Goal: Task Accomplishment & Management: Use online tool/utility

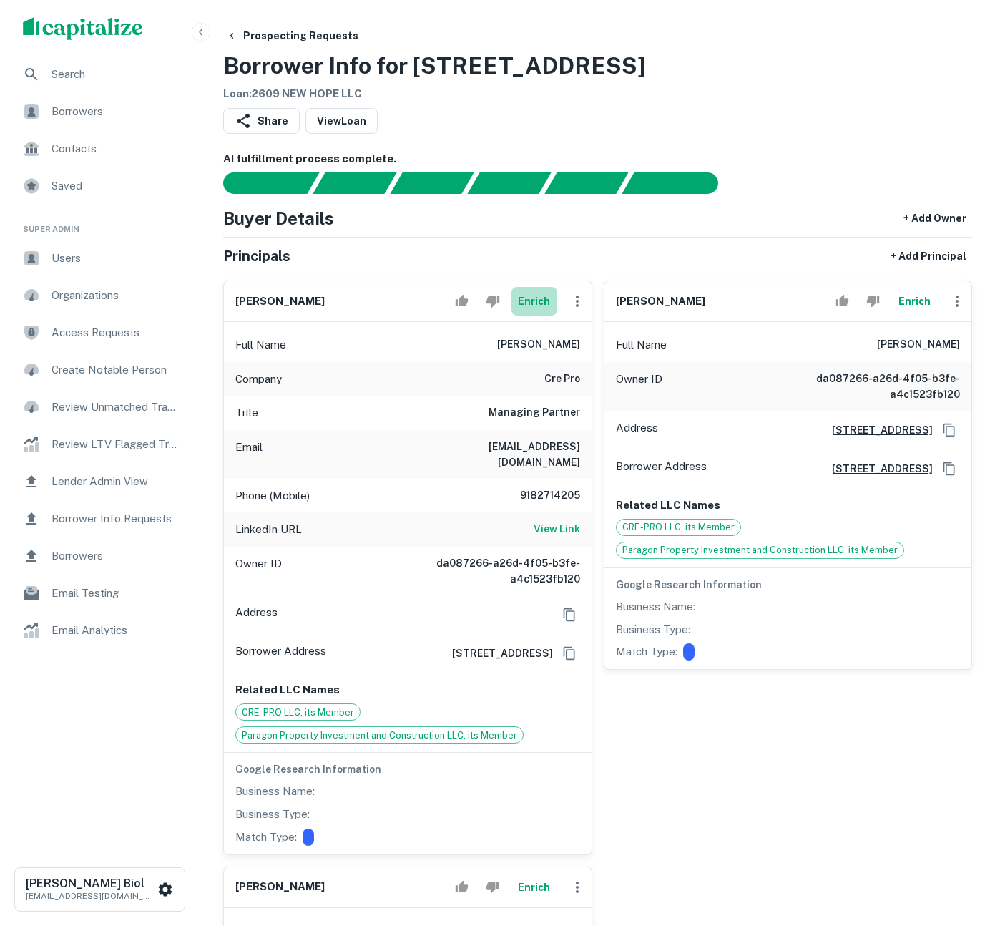
click at [537, 299] on button "Enrich" at bounding box center [535, 301] width 46 height 29
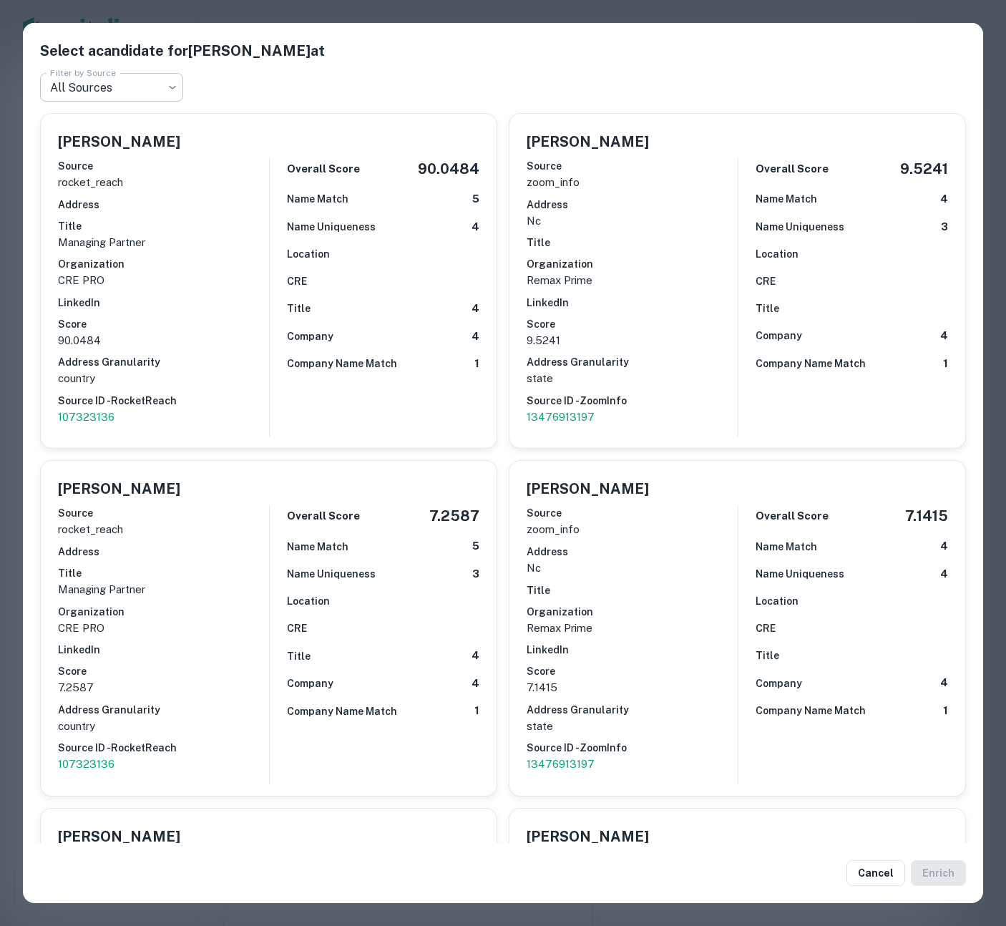
click at [145, 79] on body "Search Borrowers Contacts Saved Super Admin Users Organizations Access Requests…" at bounding box center [503, 463] width 1006 height 926
click at [437, 9] on div at bounding box center [503, 463] width 1006 height 926
click at [437, 8] on div "Select a candidate for Gideon Gratsiani at Filter by Source All Sources *** Fil…" at bounding box center [503, 463] width 1006 height 926
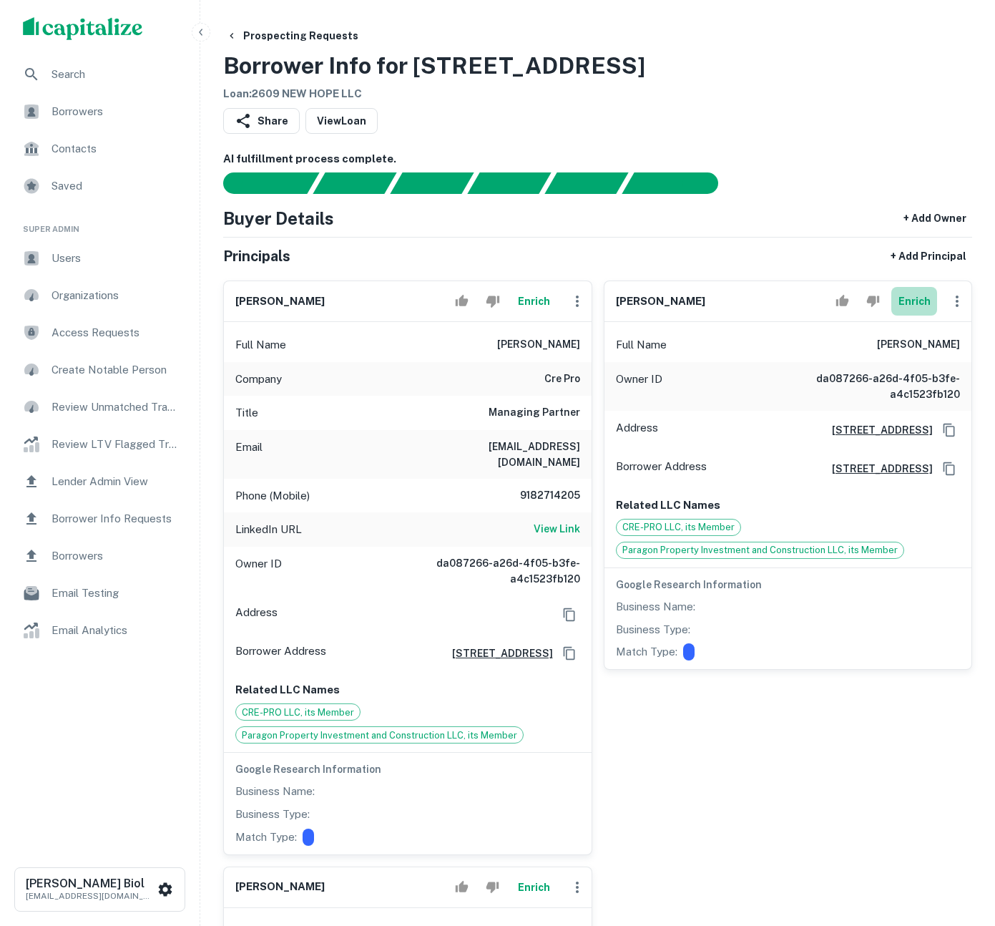
click at [915, 300] on button "Enrich" at bounding box center [915, 301] width 46 height 29
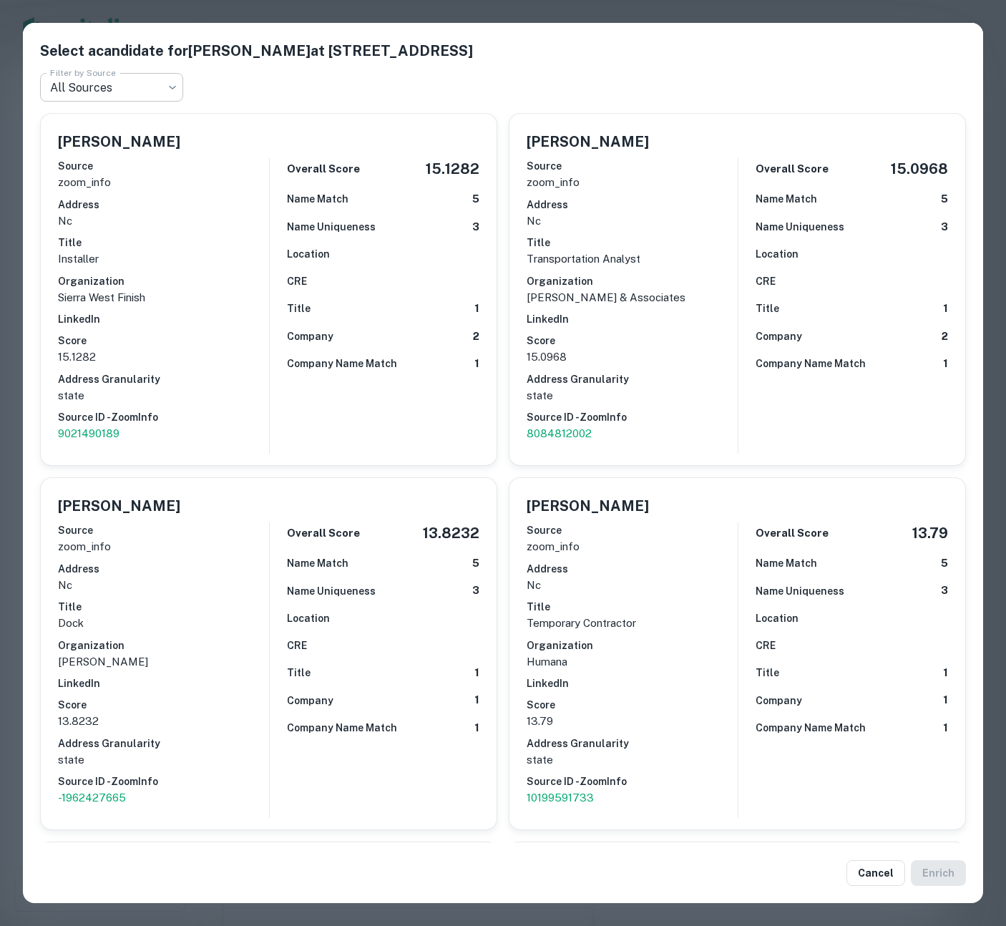
click at [145, 88] on body "Search Borrowers Contacts Saved Super Admin Users Organizations Access Requests…" at bounding box center [503, 463] width 1006 height 926
click at [438, 71] on div at bounding box center [503, 463] width 1006 height 926
click at [524, 13] on div "Select a candidate for Andres Sevilla at 4030 wake forest rd., suite 349 Filter…" at bounding box center [503, 463] width 1006 height 926
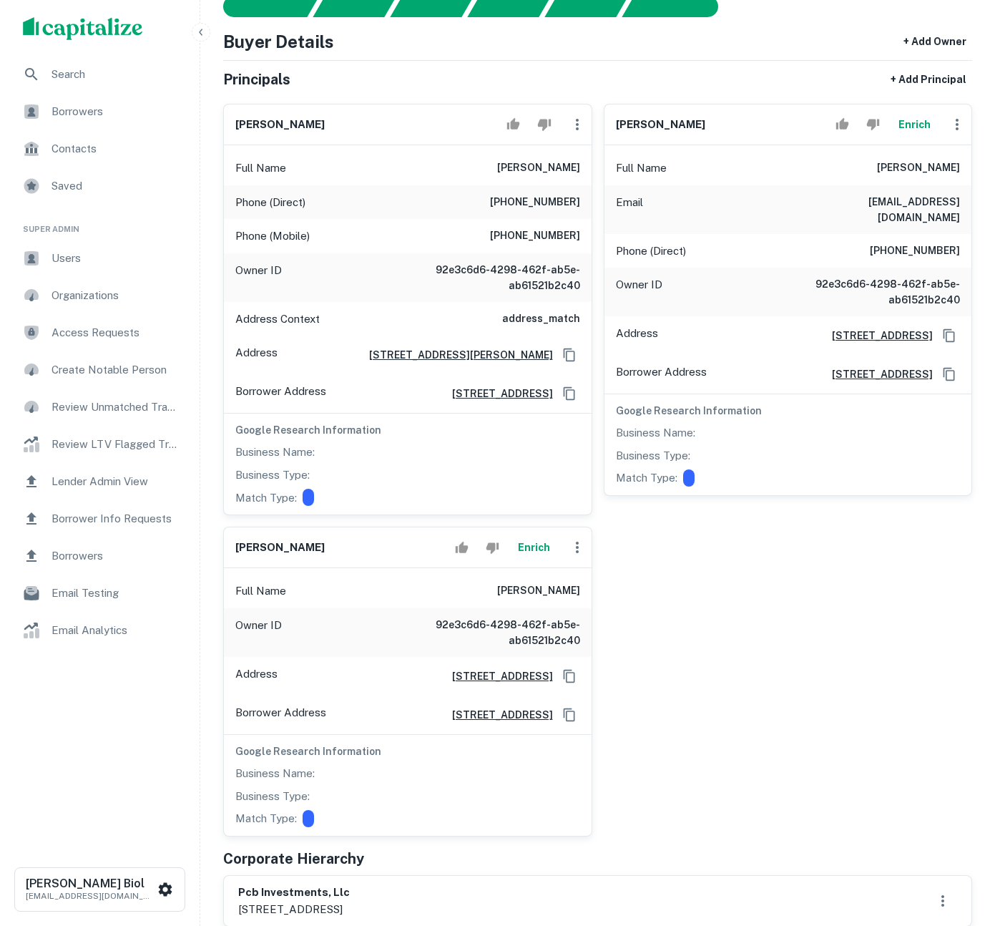
scroll to position [168, 0]
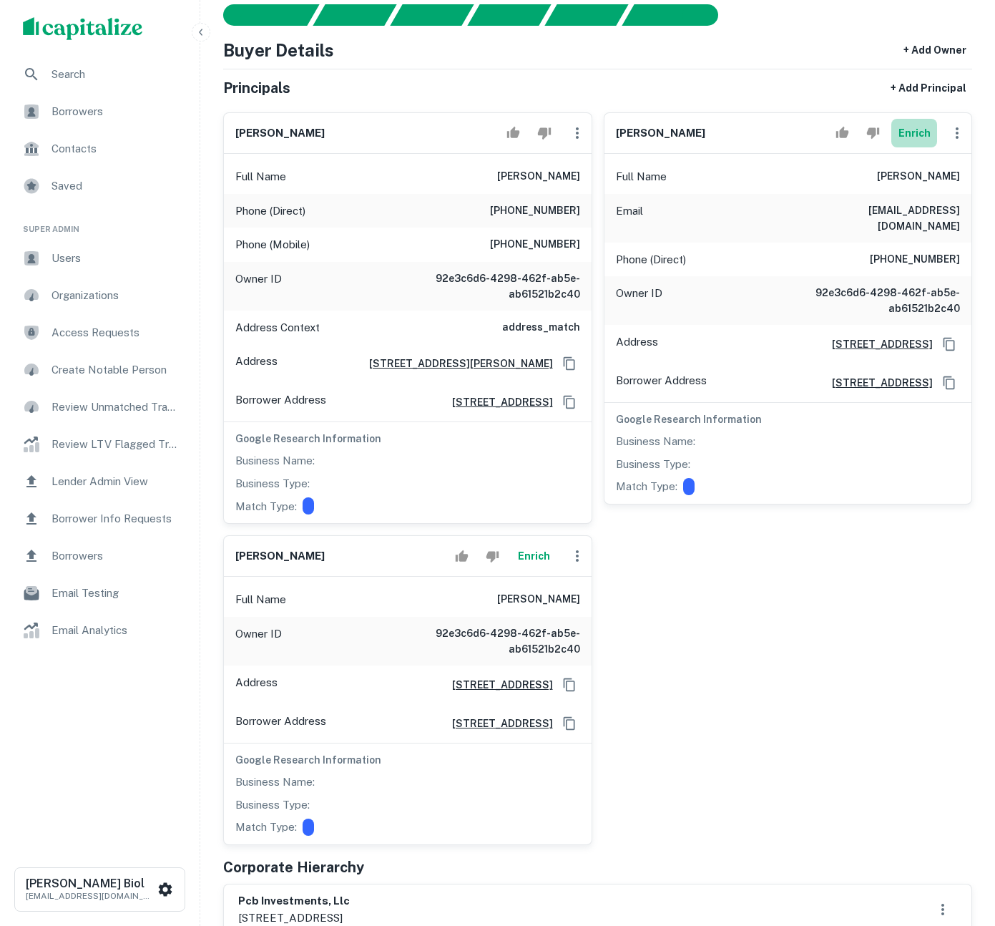
click at [918, 131] on button "Enrich" at bounding box center [915, 133] width 46 height 29
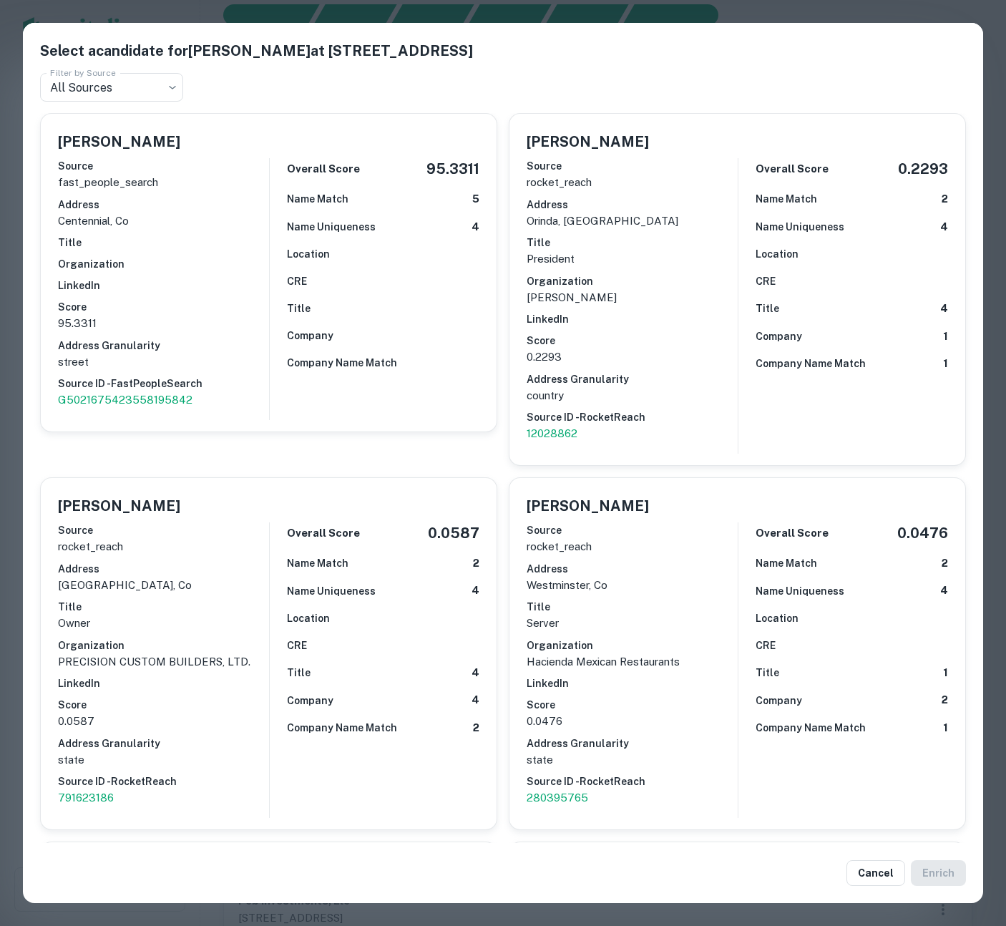
click at [760, 8] on div "Select a candidate for [PERSON_NAME] at [STREET_ADDRESS] Filter by Source All S…" at bounding box center [503, 463] width 1006 height 926
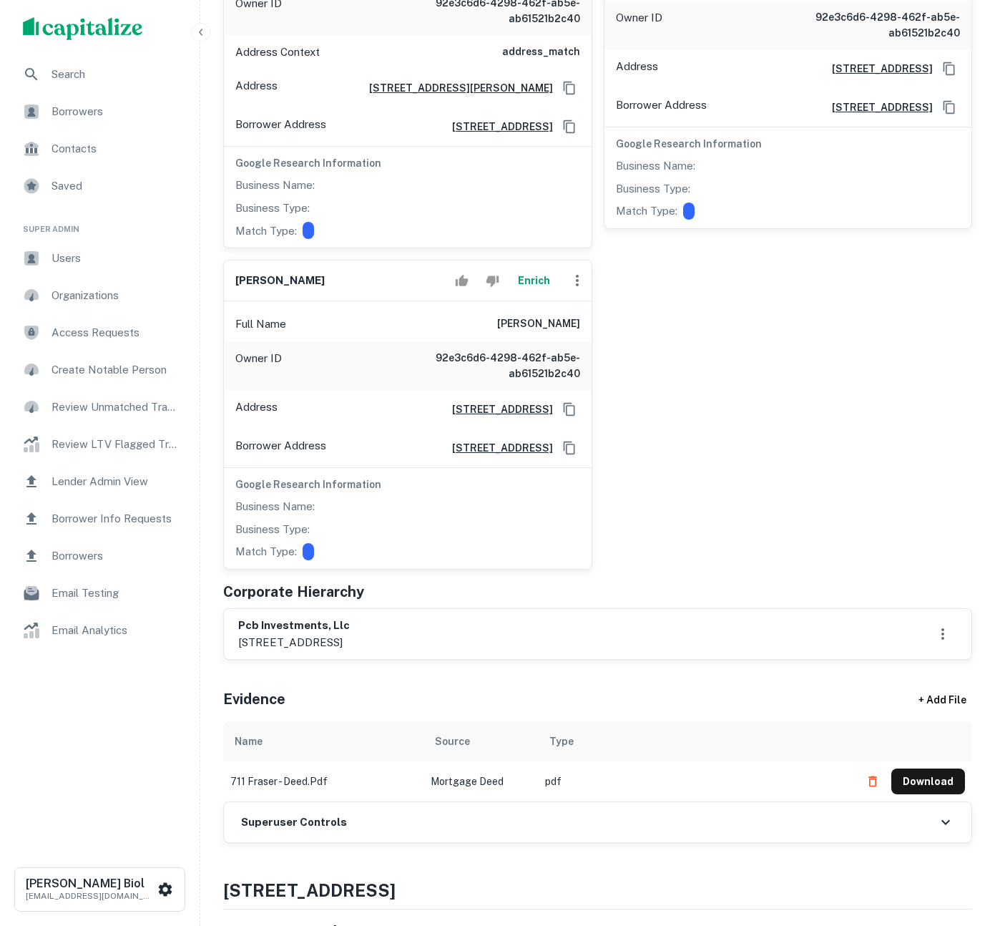
scroll to position [0, 0]
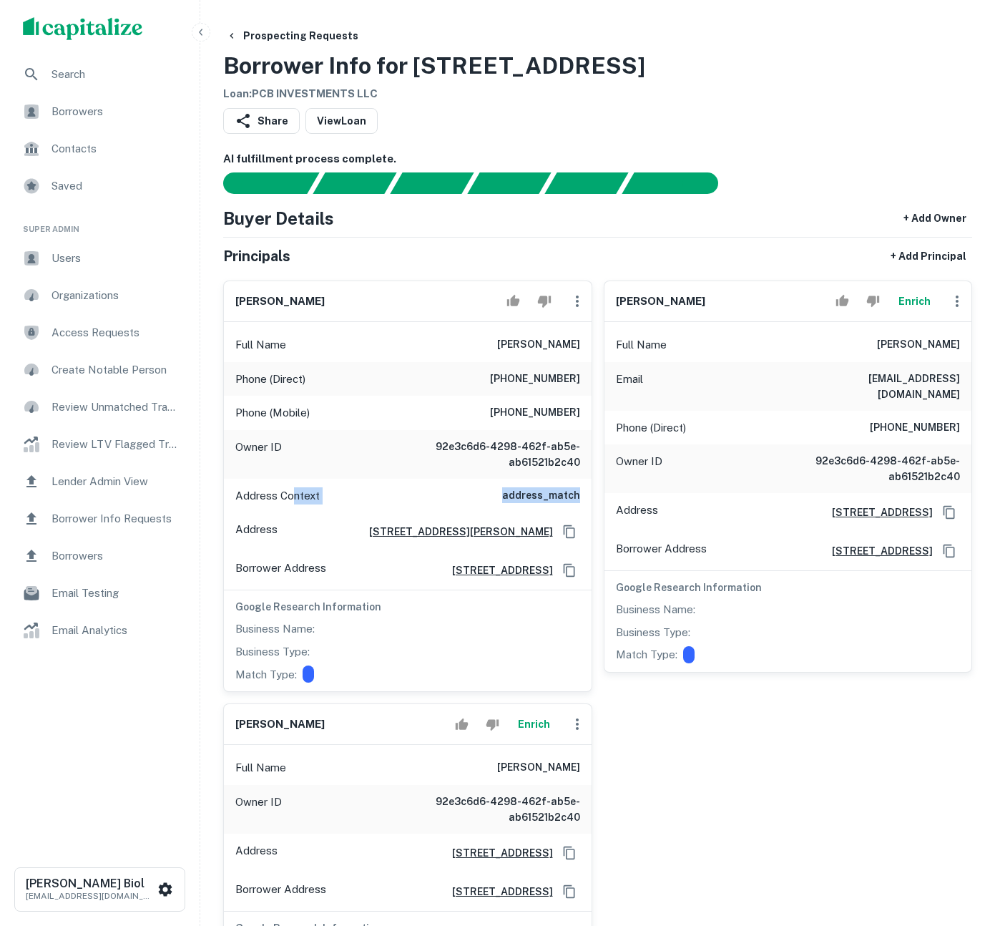
drag, startPoint x: 293, startPoint y: 497, endPoint x: 579, endPoint y: 497, distance: 286.3
click at [579, 497] on div "Address Context address_match" at bounding box center [408, 496] width 368 height 34
click at [579, 497] on h6 "address_match" at bounding box center [541, 495] width 78 height 17
drag, startPoint x: 477, startPoint y: 496, endPoint x: 267, endPoint y: 494, distance: 210.4
click at [268, 494] on div "Address Context address_match" at bounding box center [408, 496] width 368 height 34
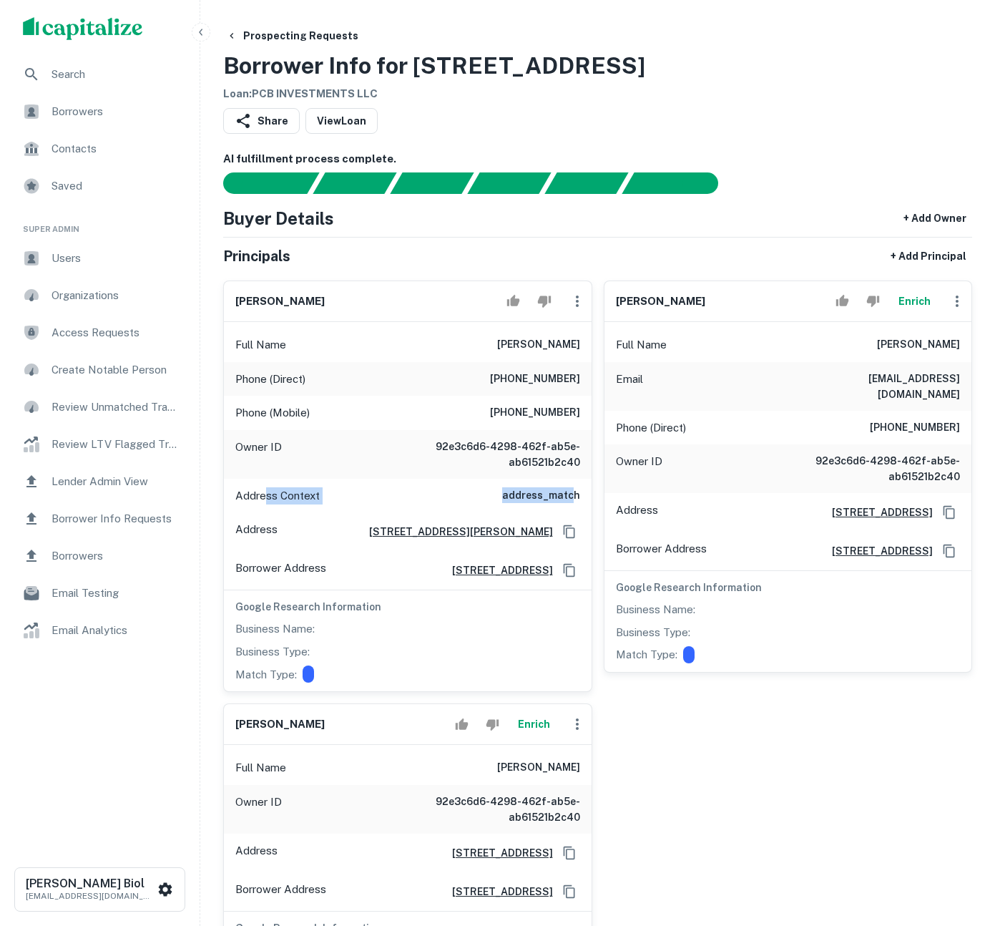
click at [267, 494] on p "Address Context" at bounding box center [277, 495] width 84 height 17
drag, startPoint x: 258, startPoint y: 497, endPoint x: 564, endPoint y: 497, distance: 305.6
click at [564, 497] on div "Address Context address_match" at bounding box center [408, 496] width 368 height 34
click at [564, 497] on h6 "address_match" at bounding box center [541, 495] width 78 height 17
drag, startPoint x: 648, startPoint y: 415, endPoint x: 816, endPoint y: 411, distance: 168.2
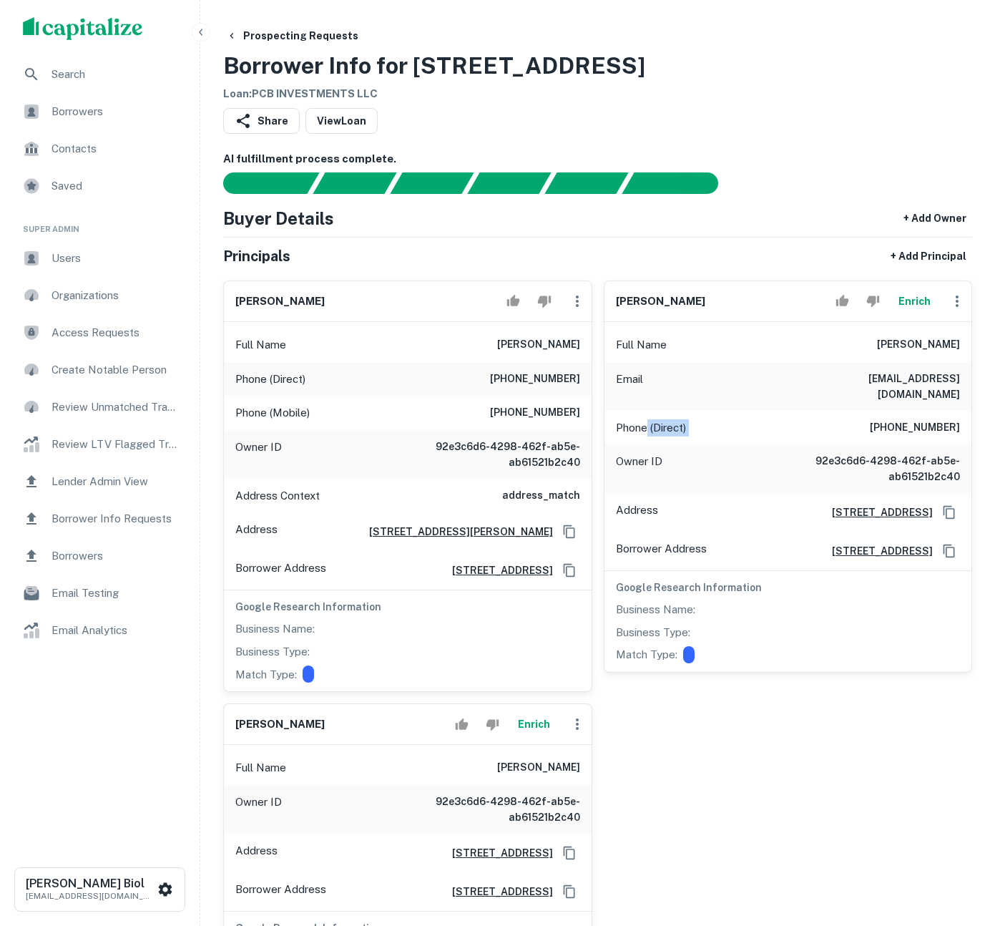
click at [816, 411] on div "Phone (Direct) [PHONE_NUMBER]" at bounding box center [789, 428] width 368 height 34
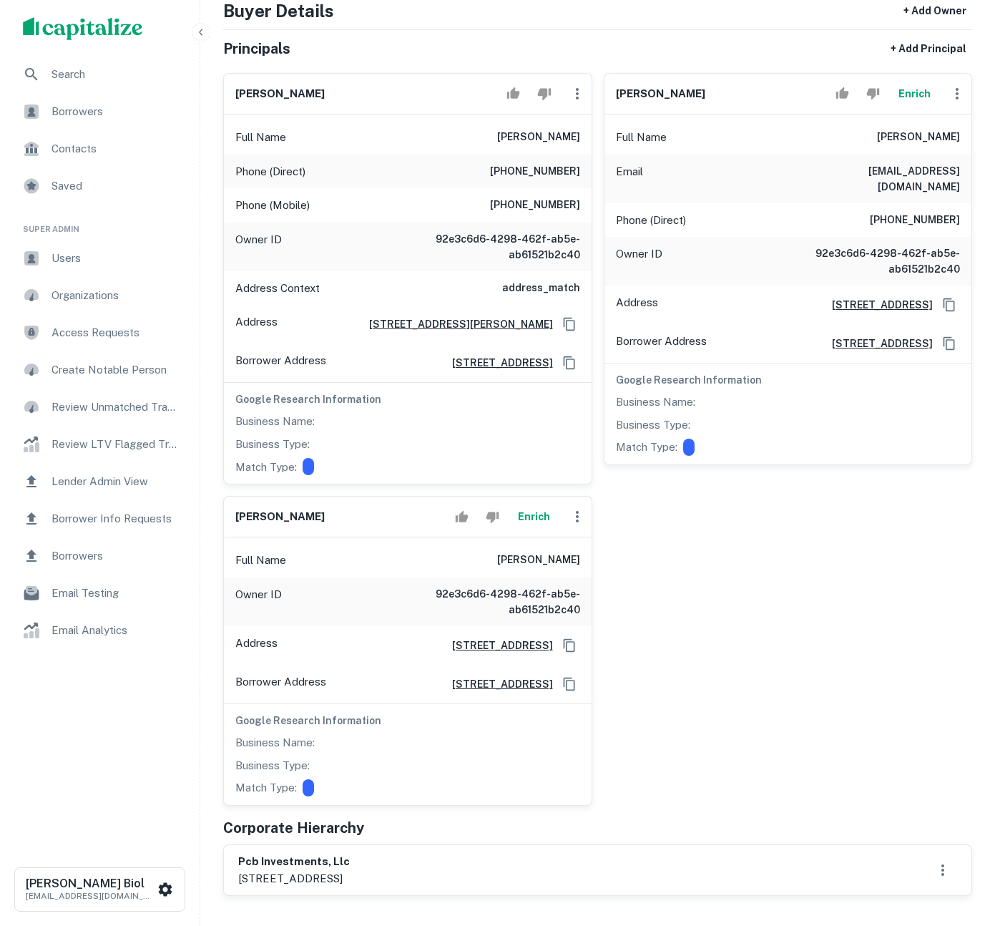
scroll to position [134, 0]
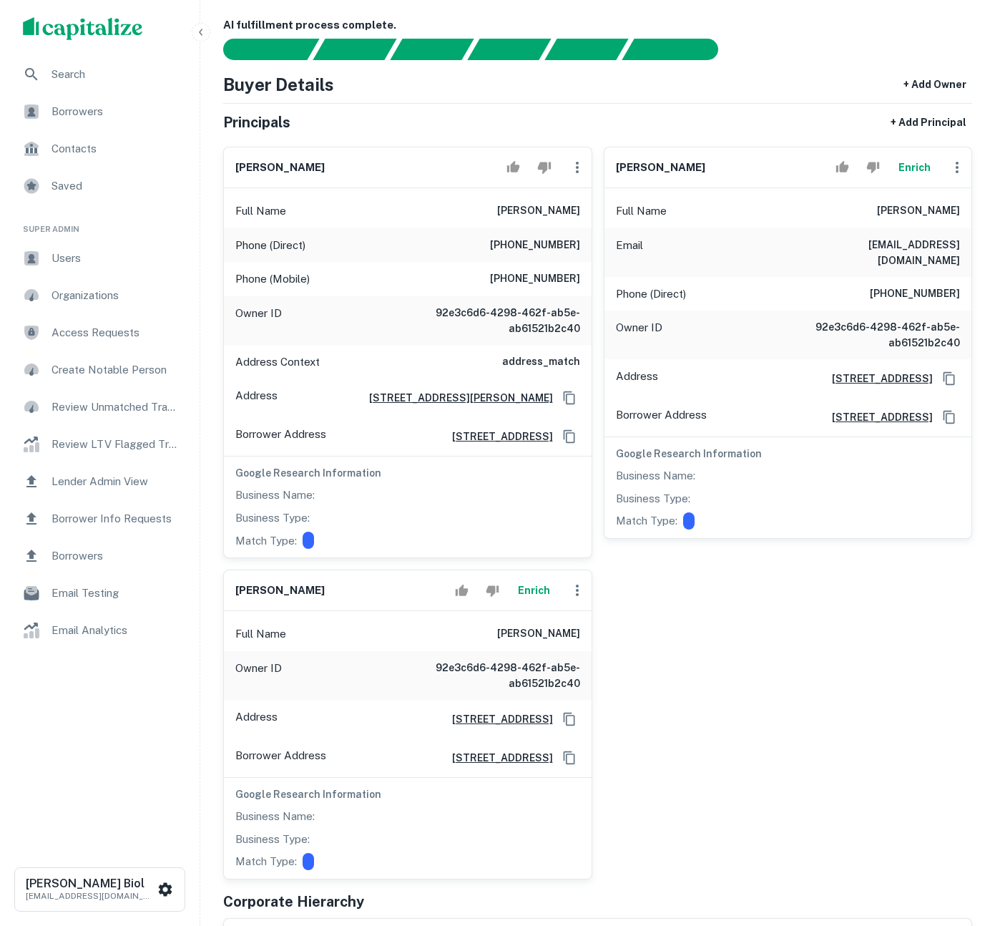
click at [841, 625] on div "[PERSON_NAME] Full Name [PERSON_NAME] Phone (Direct) [PHONE_NUMBER] Phone (Mobi…" at bounding box center [592, 507] width 761 height 744
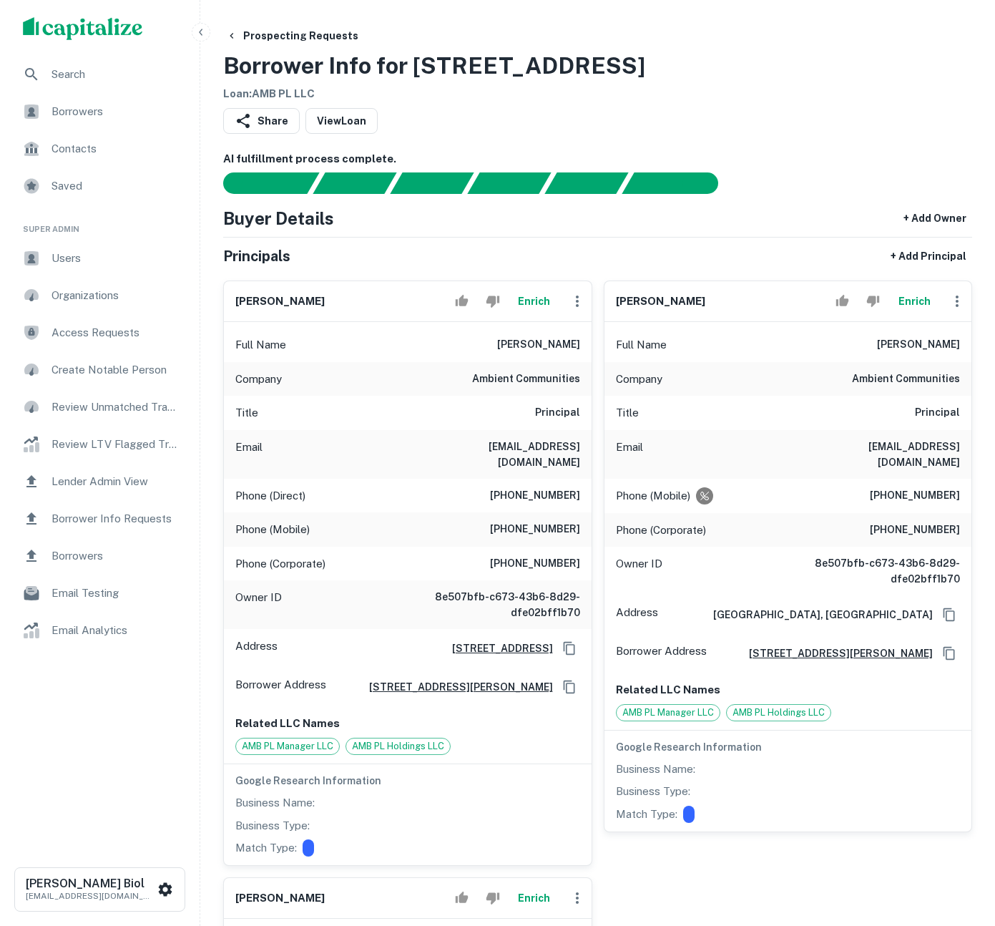
click at [535, 306] on button "Enrich" at bounding box center [535, 301] width 46 height 29
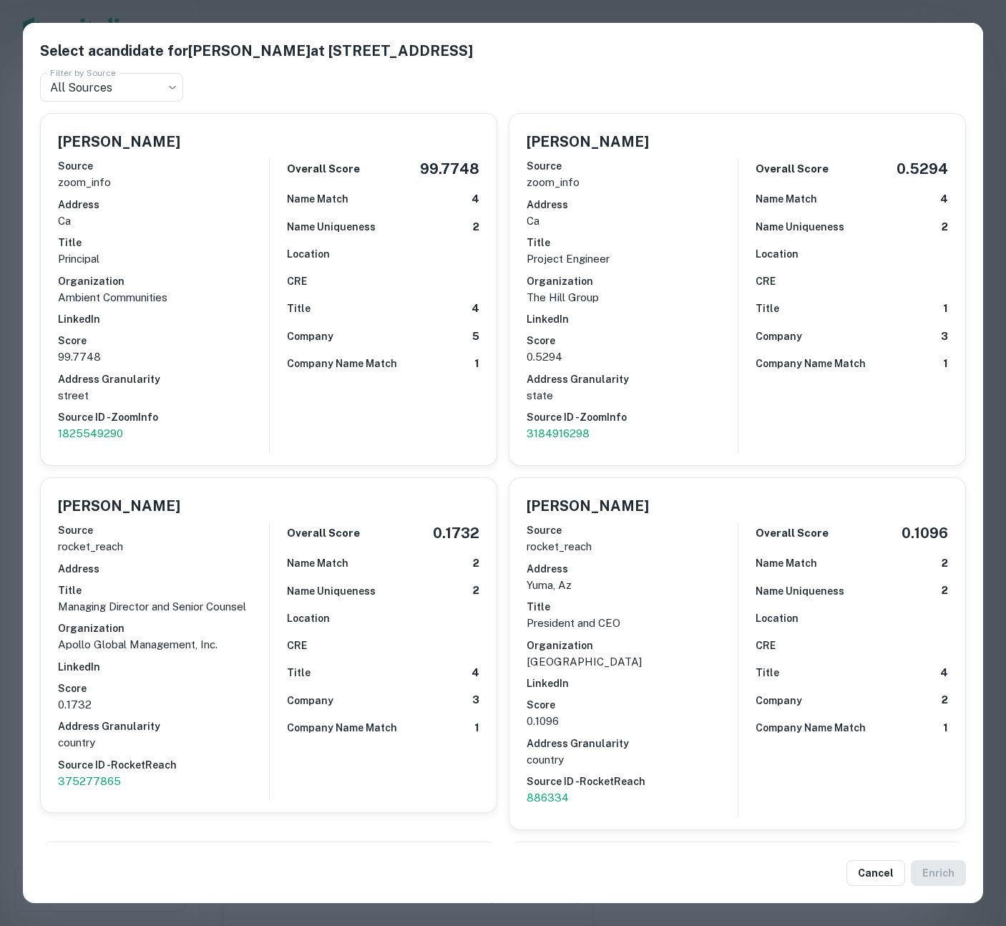
click at [605, 9] on div "Select a candidate for Robert Honer at 2917 Canon St Filter by Source All Sourc…" at bounding box center [503, 463] width 1006 height 926
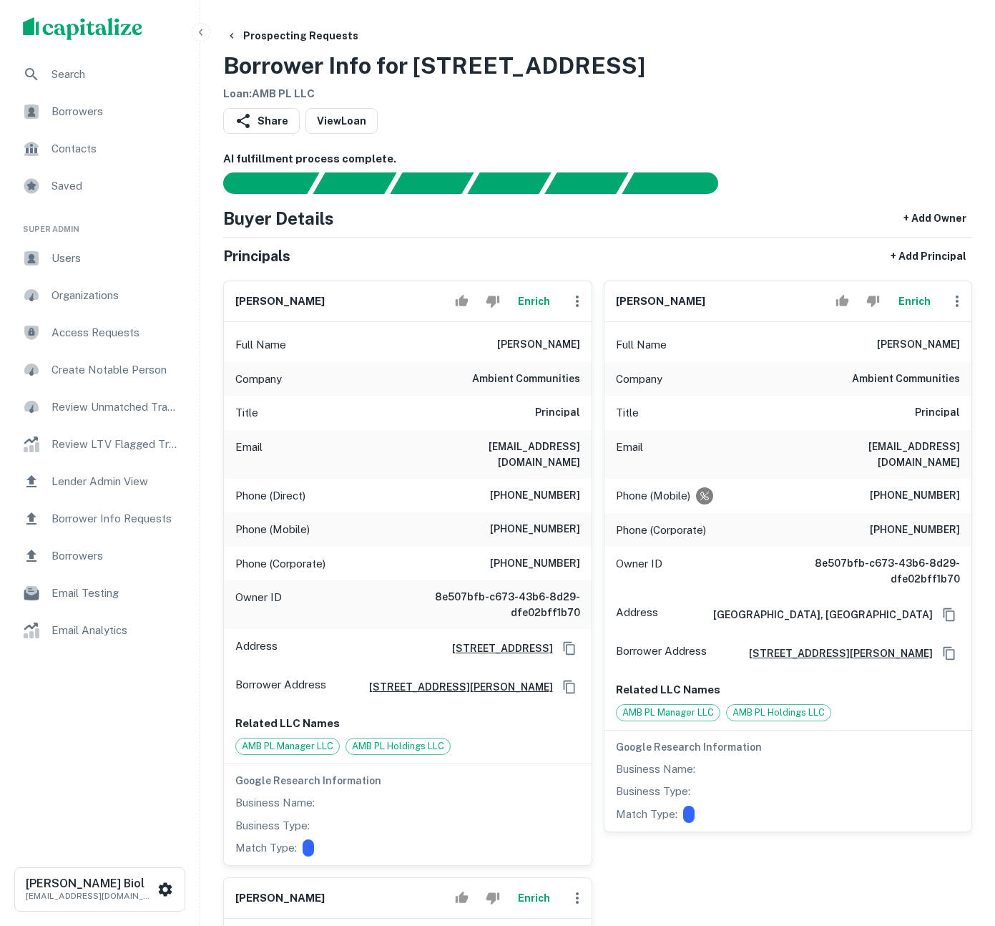
click at [539, 298] on button "Enrich" at bounding box center [535, 301] width 46 height 29
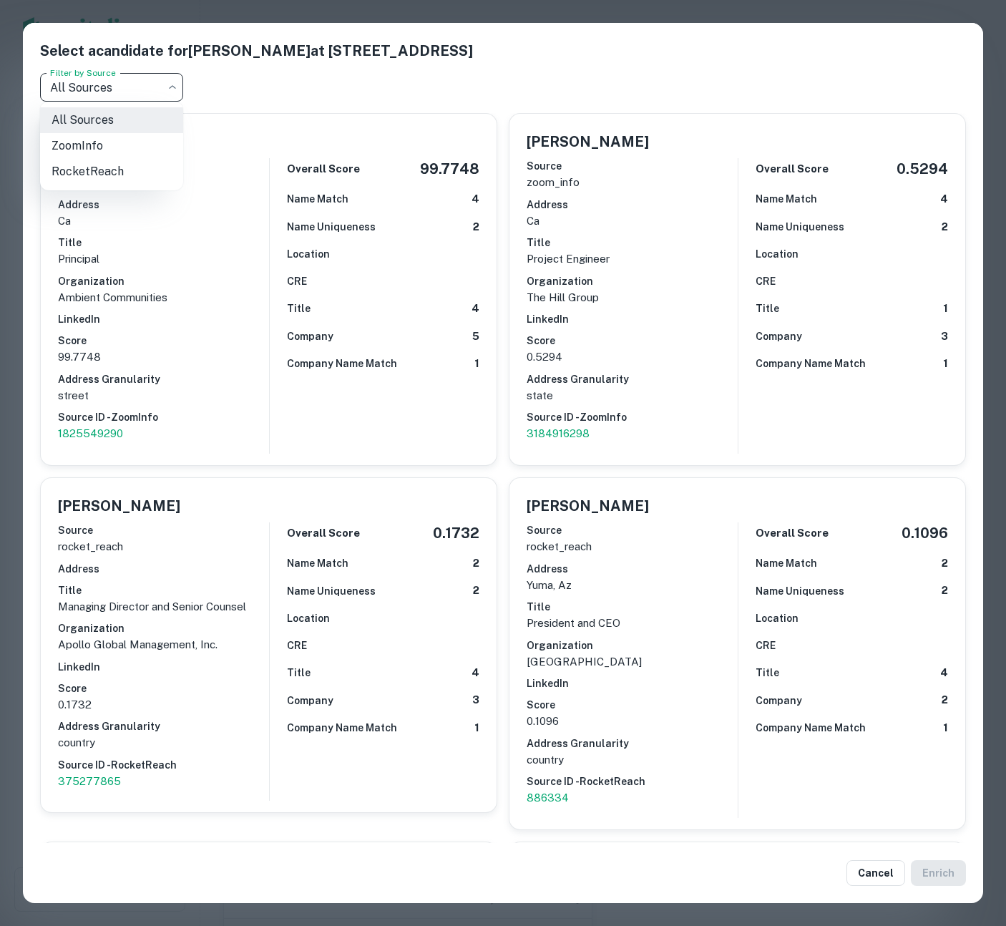
click at [138, 92] on body "Search Borrowers Contacts Saved Super Admin Users Organizations Access Requests…" at bounding box center [503, 463] width 1006 height 926
click at [583, 11] on div at bounding box center [503, 463] width 1006 height 926
click at [578, 11] on div "Select a candidate for Robert Honer at 2917 Canon St Filter by Source All Sourc…" at bounding box center [503, 463] width 1006 height 926
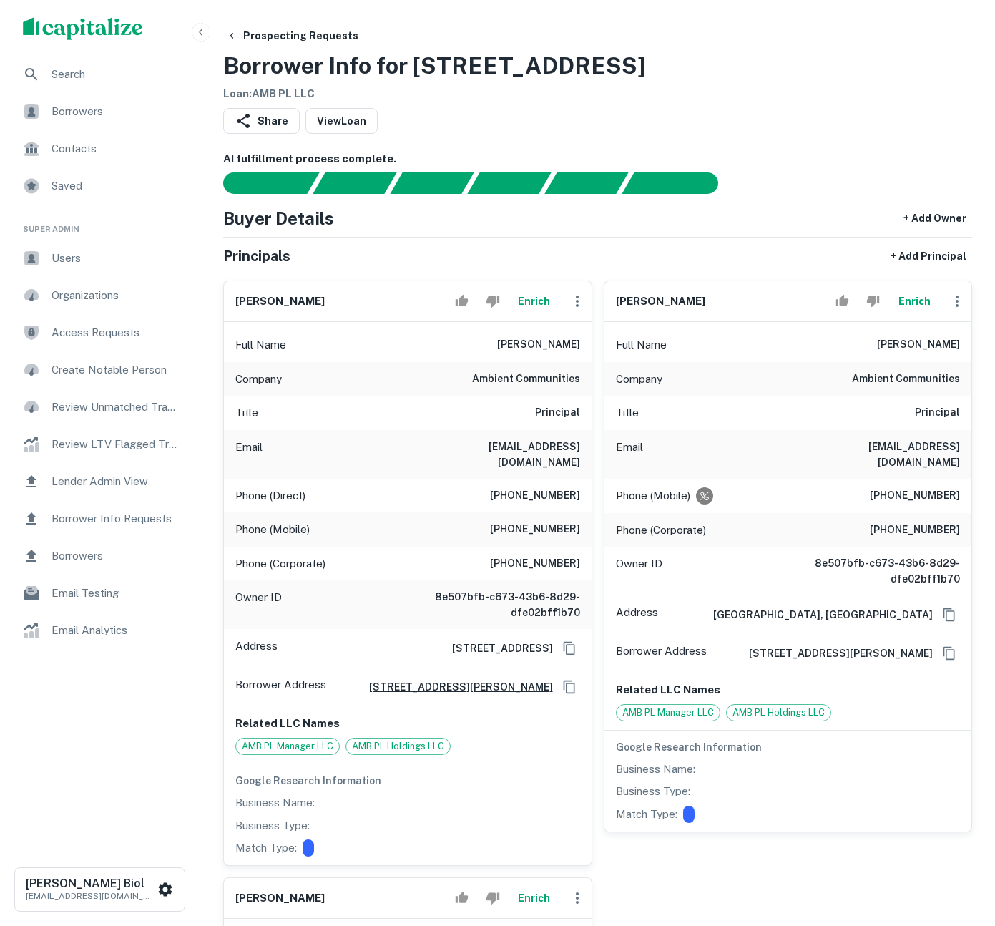
click at [901, 301] on button "Enrich" at bounding box center [915, 301] width 46 height 29
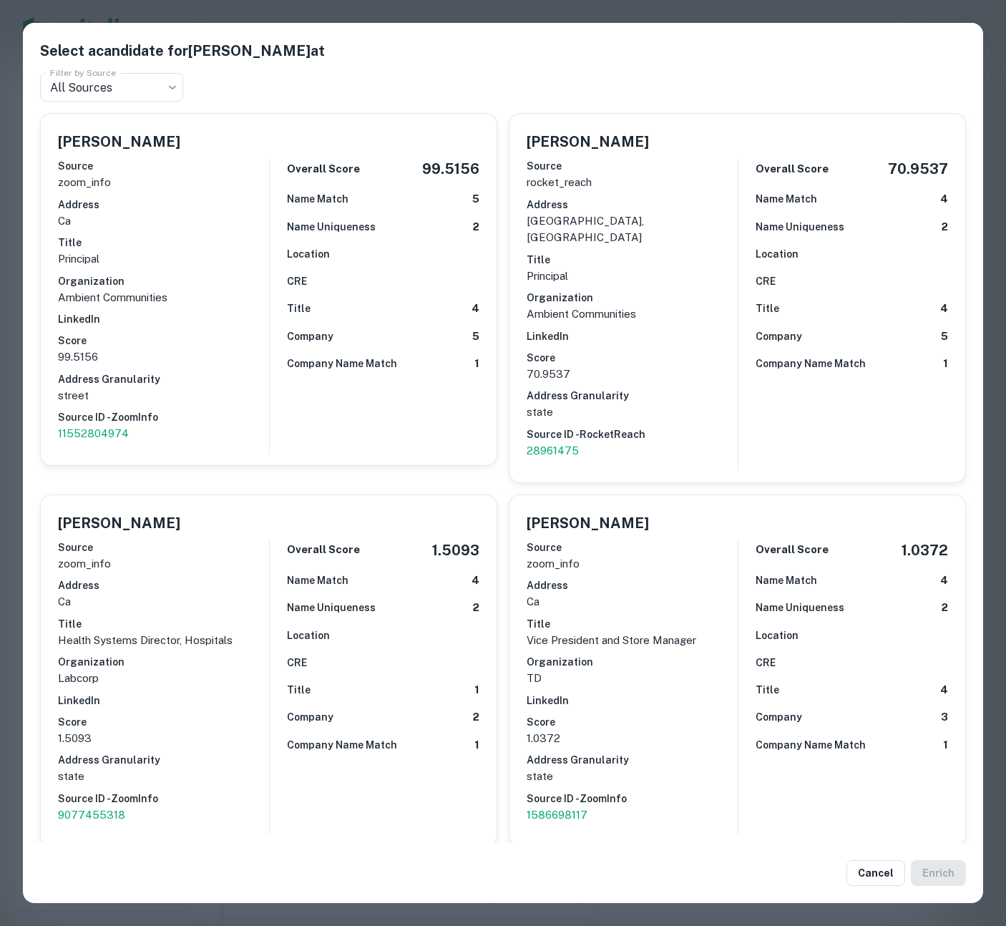
click at [598, 11] on div "Select a candidate for Robert F. Anselmo at Filter by Source All Sources *** Fi…" at bounding box center [503, 463] width 1006 height 926
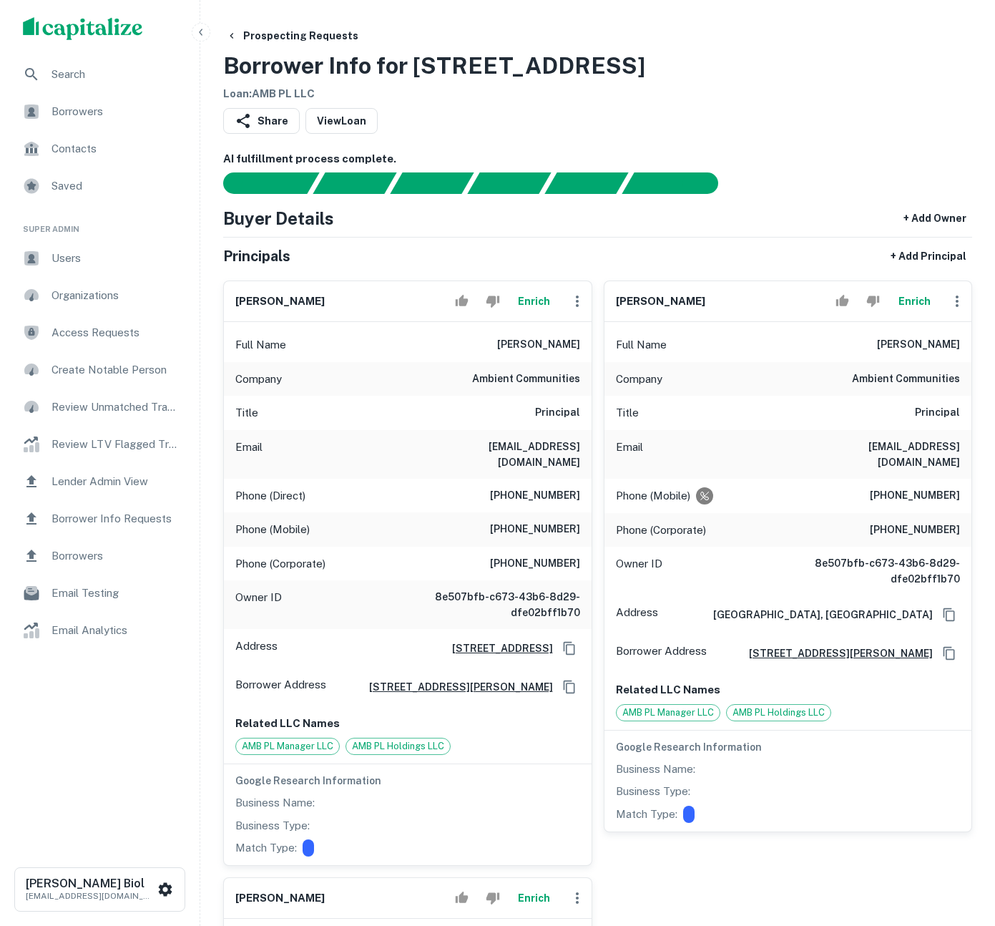
click at [757, 82] on div "Prospecting Requests Borrower Info for 2901 Nimitz Blvd Loan : AMB PL LLC" at bounding box center [597, 62] width 749 height 79
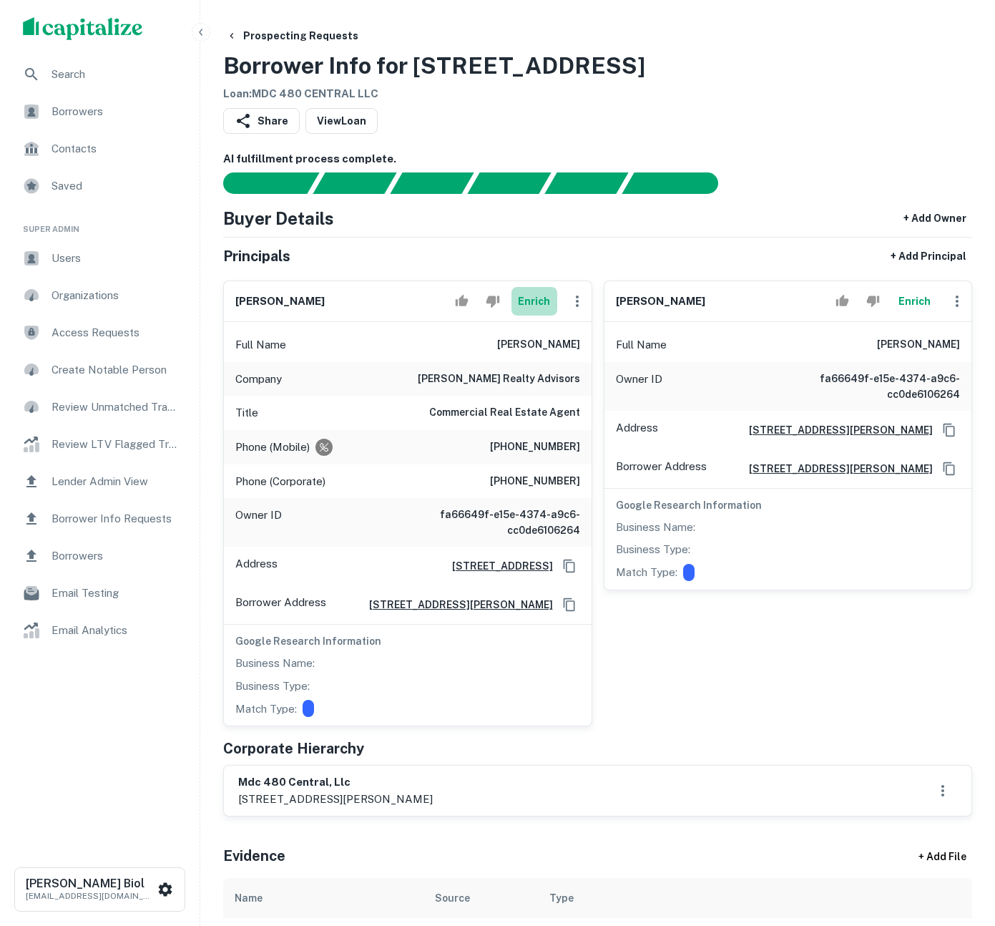
click at [541, 302] on button "Enrich" at bounding box center [535, 301] width 46 height 29
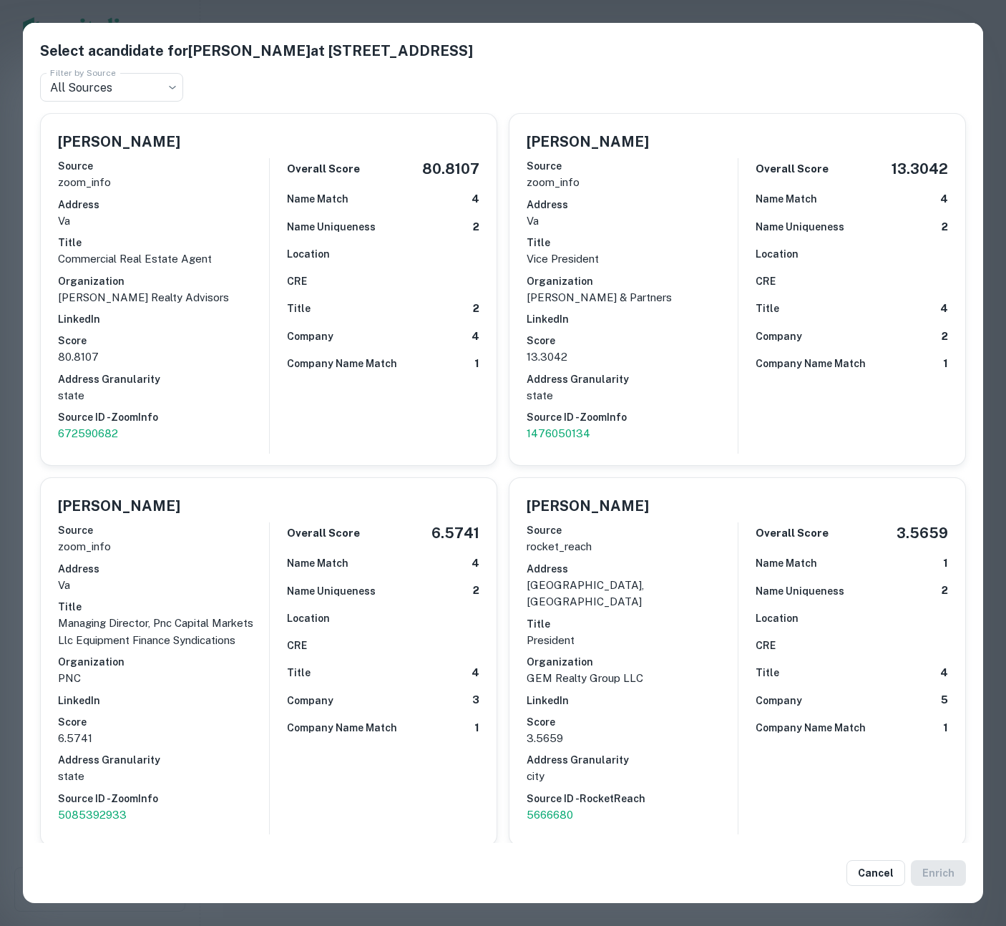
click at [819, 9] on div "Select a candidate for Michael Colangelo at 512 Lafayette Blvd Ste A Filter by …" at bounding box center [503, 463] width 1006 height 926
